Goal: Task Accomplishment & Management: Manage account settings

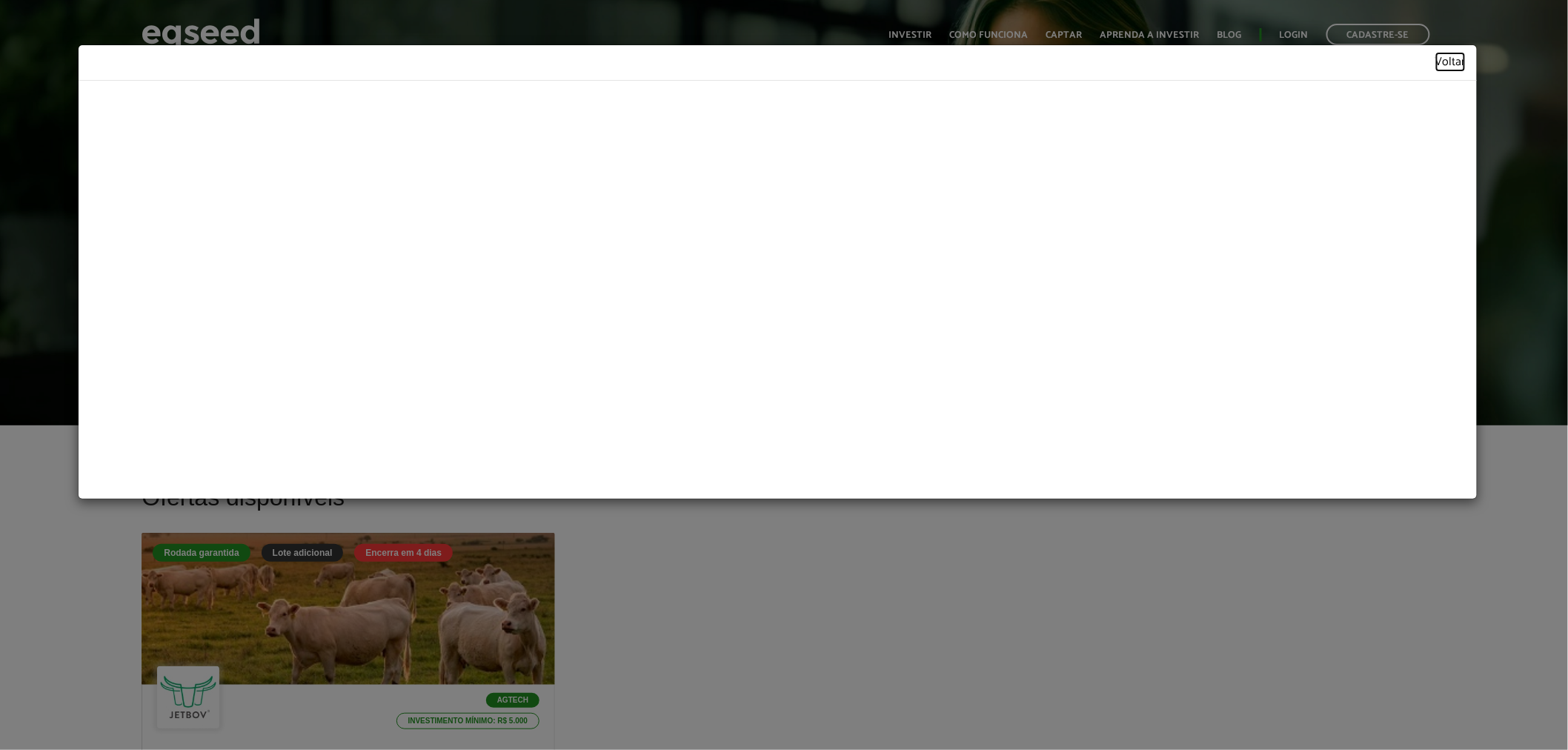
click at [1448, 63] on link "Voltar" at bounding box center [1451, 63] width 31 height 13
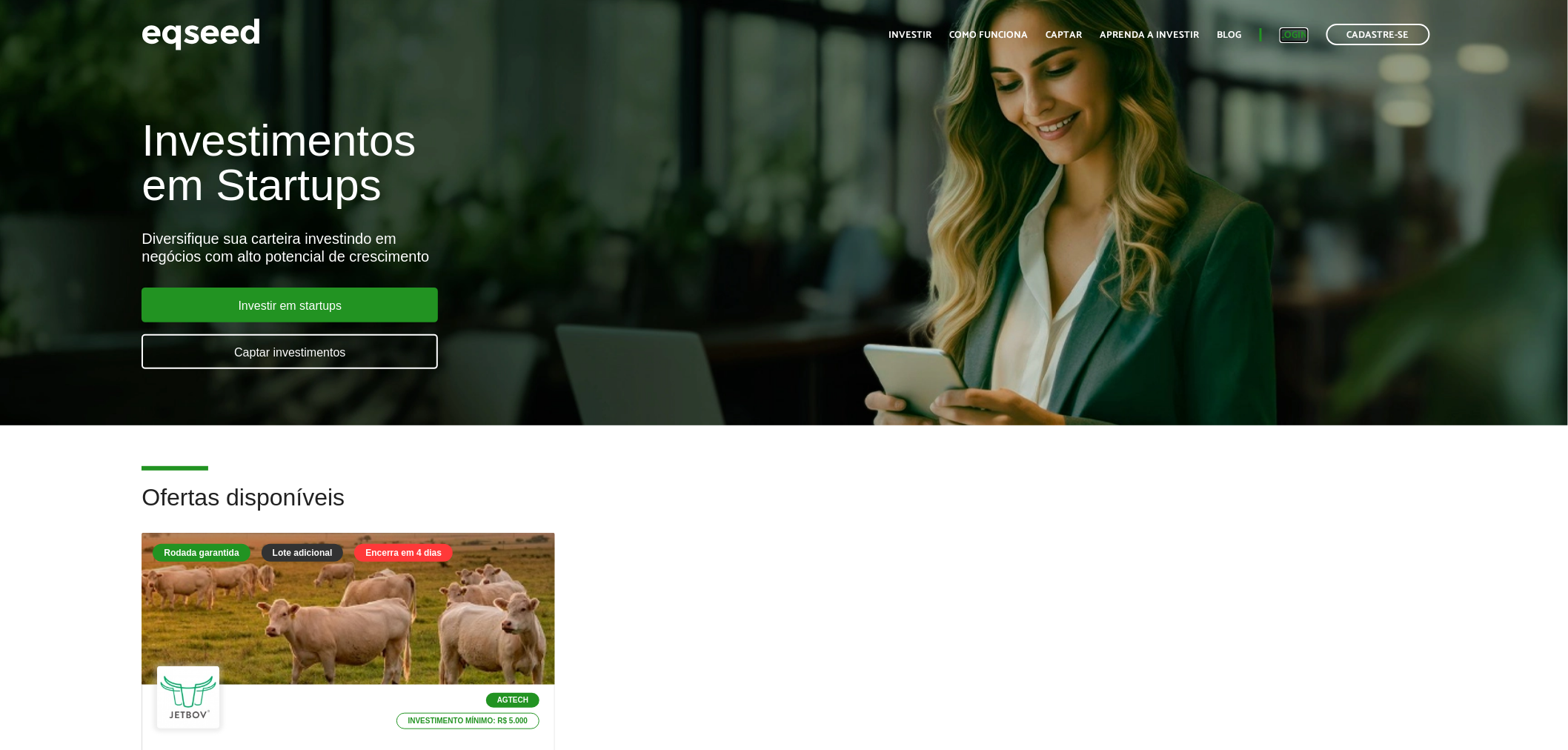
click at [1292, 31] on link "Login" at bounding box center [1294, 36] width 29 height 10
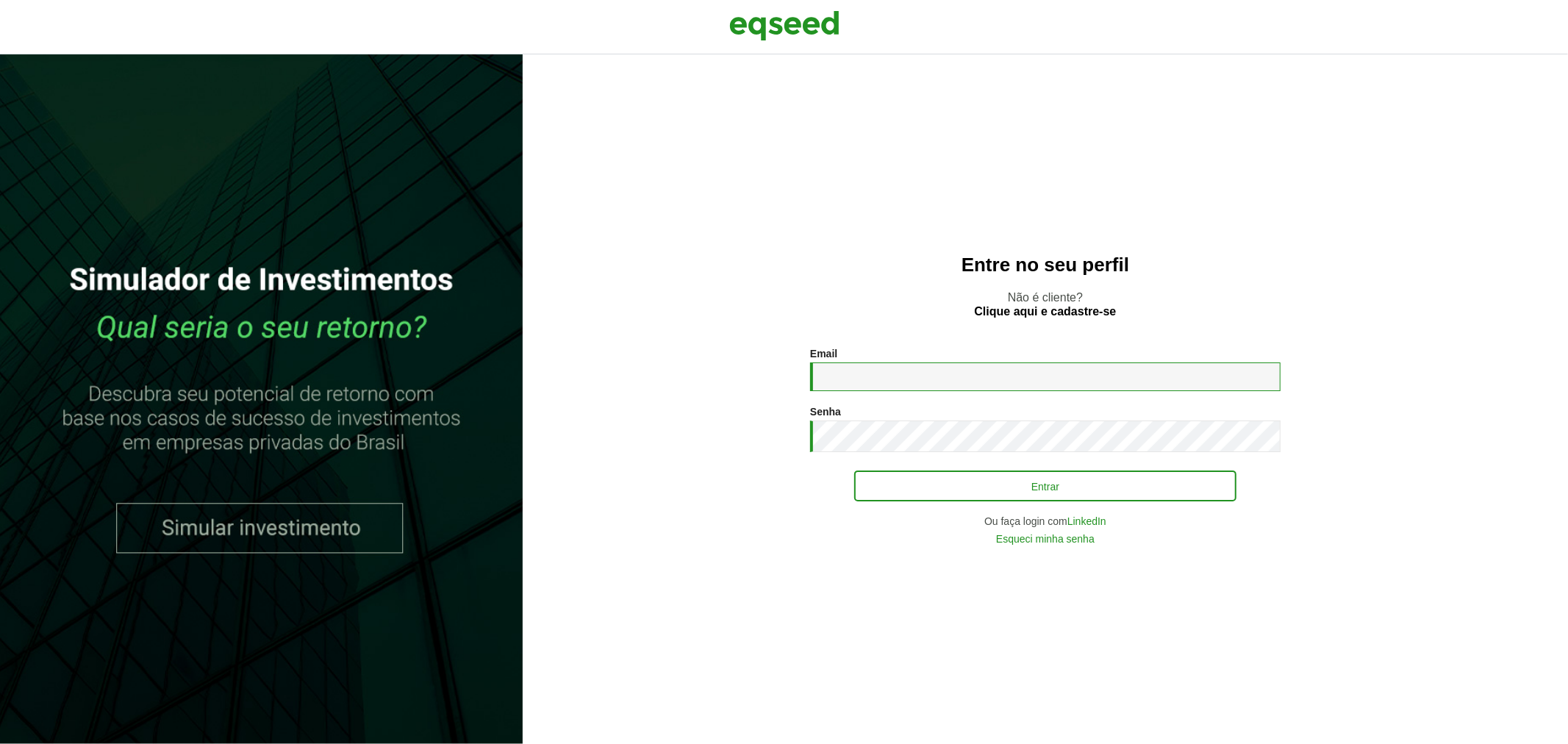
type input "**********"
click at [936, 491] on button "Entrar" at bounding box center [1045, 486] width 382 height 28
